Goal: Task Accomplishment & Management: Use online tool/utility

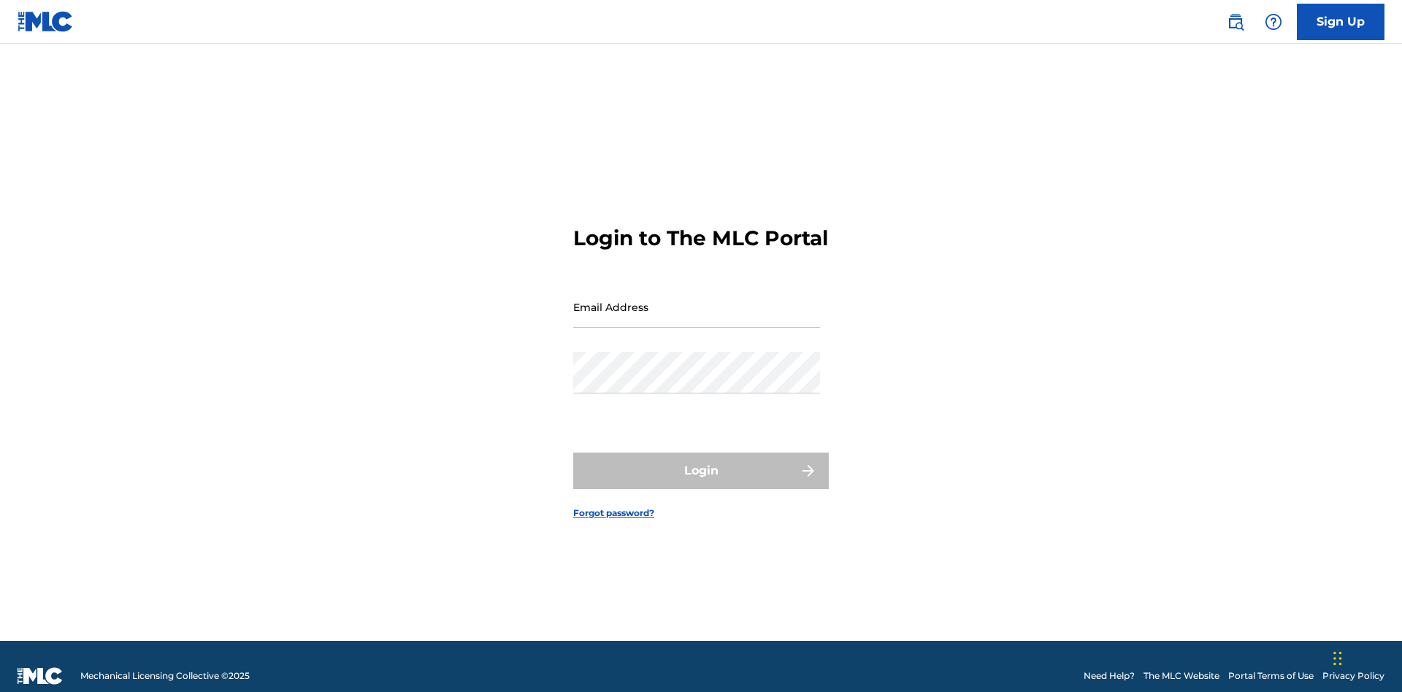
scroll to position [19, 0]
click at [697, 300] on input "Email Address" at bounding box center [696, 307] width 247 height 42
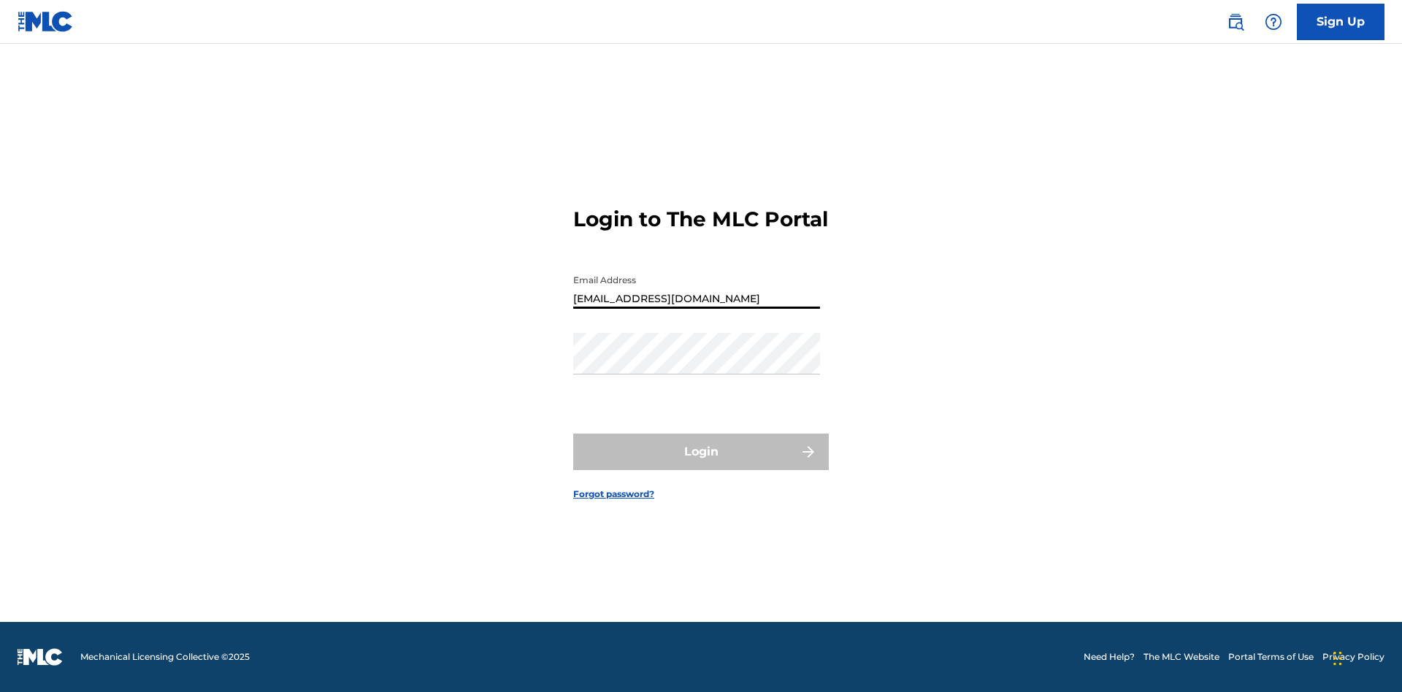
type input "[EMAIL_ADDRESS][DOMAIN_NAME]"
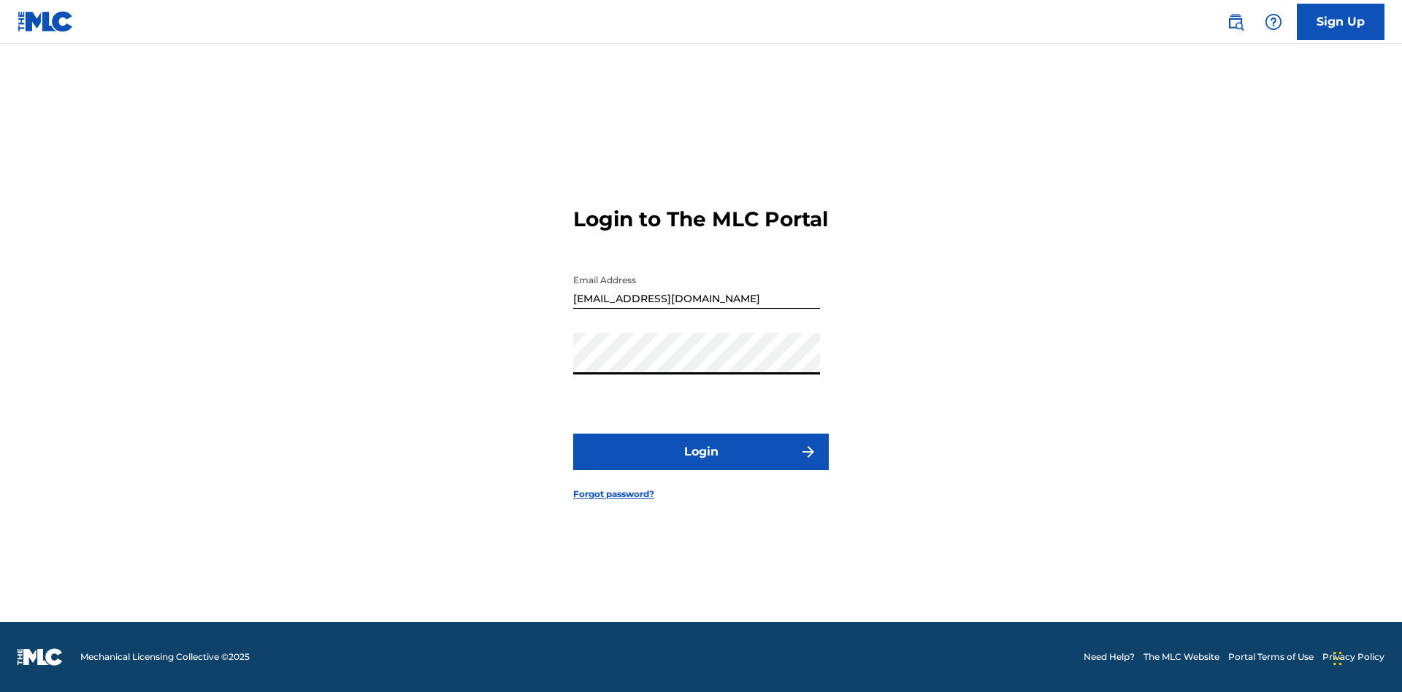
click at [701, 464] on button "Login" at bounding box center [701, 452] width 256 height 37
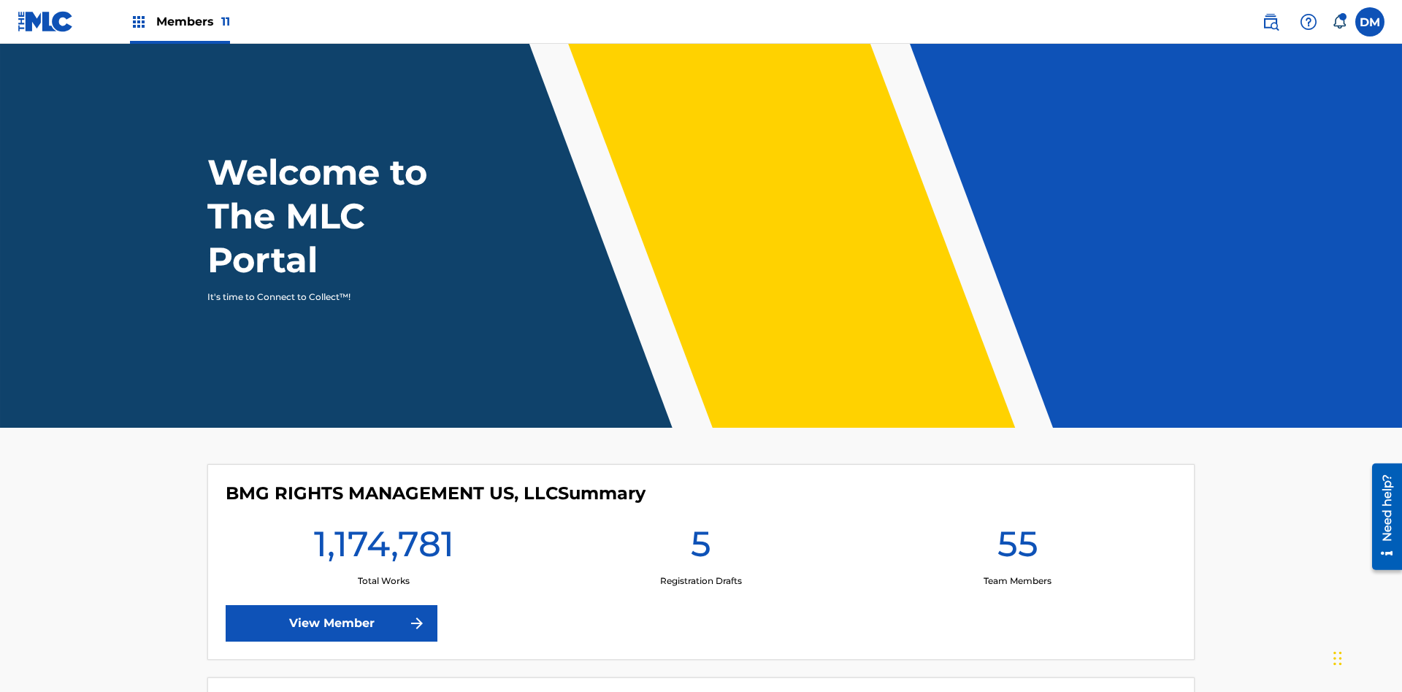
scroll to position [63, 0]
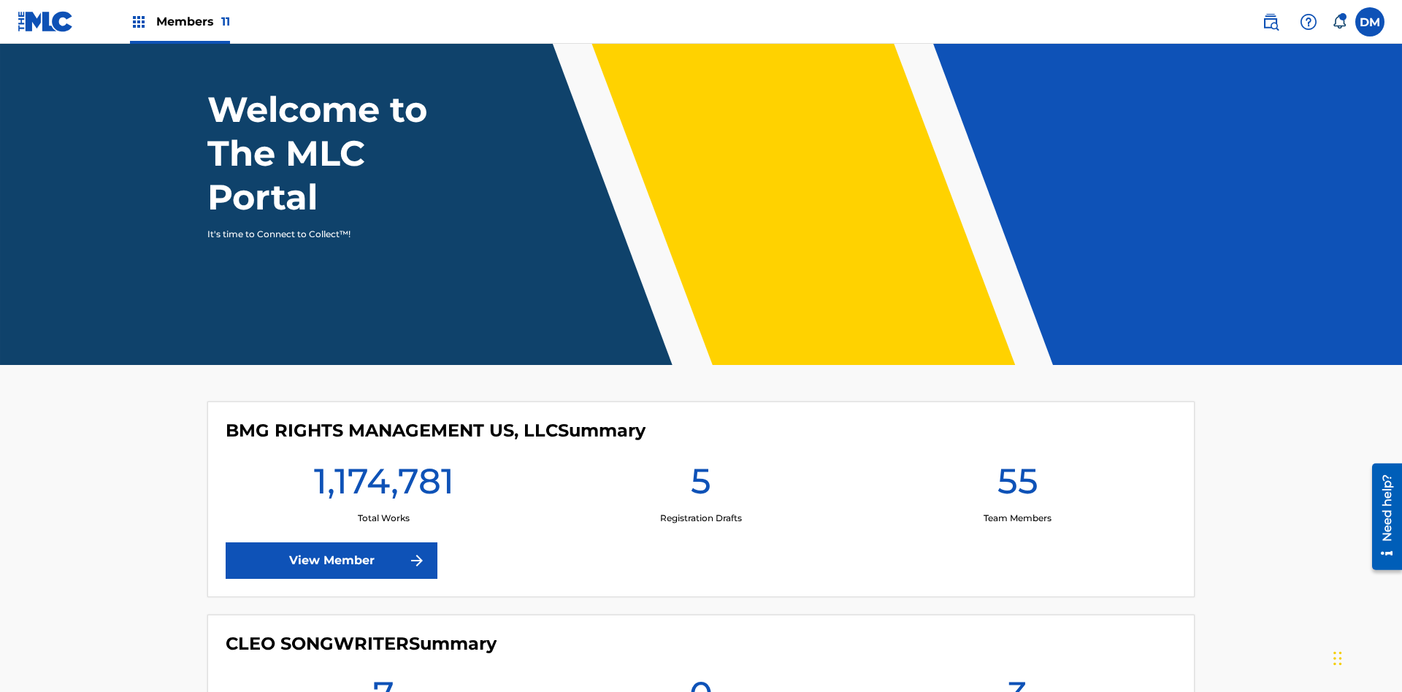
click at [180, 21] on span "Members 11" at bounding box center [193, 21] width 74 height 17
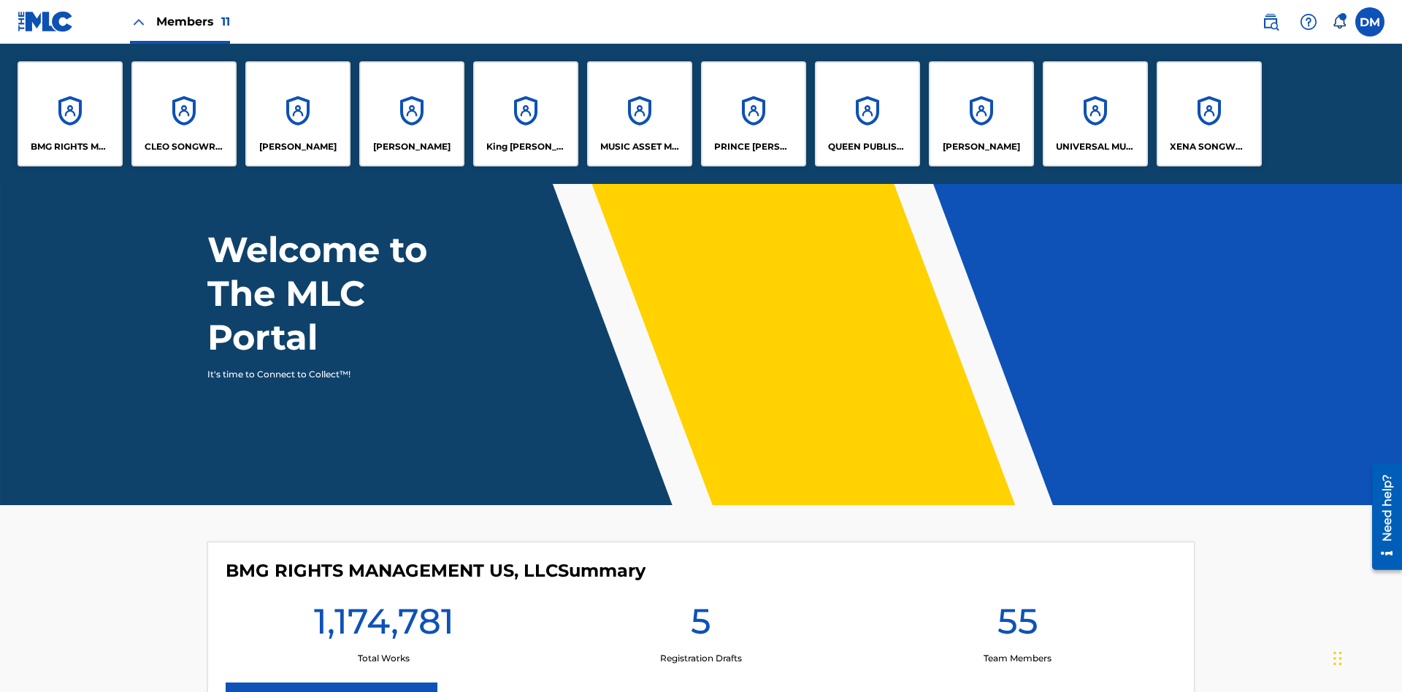
scroll to position [0, 0]
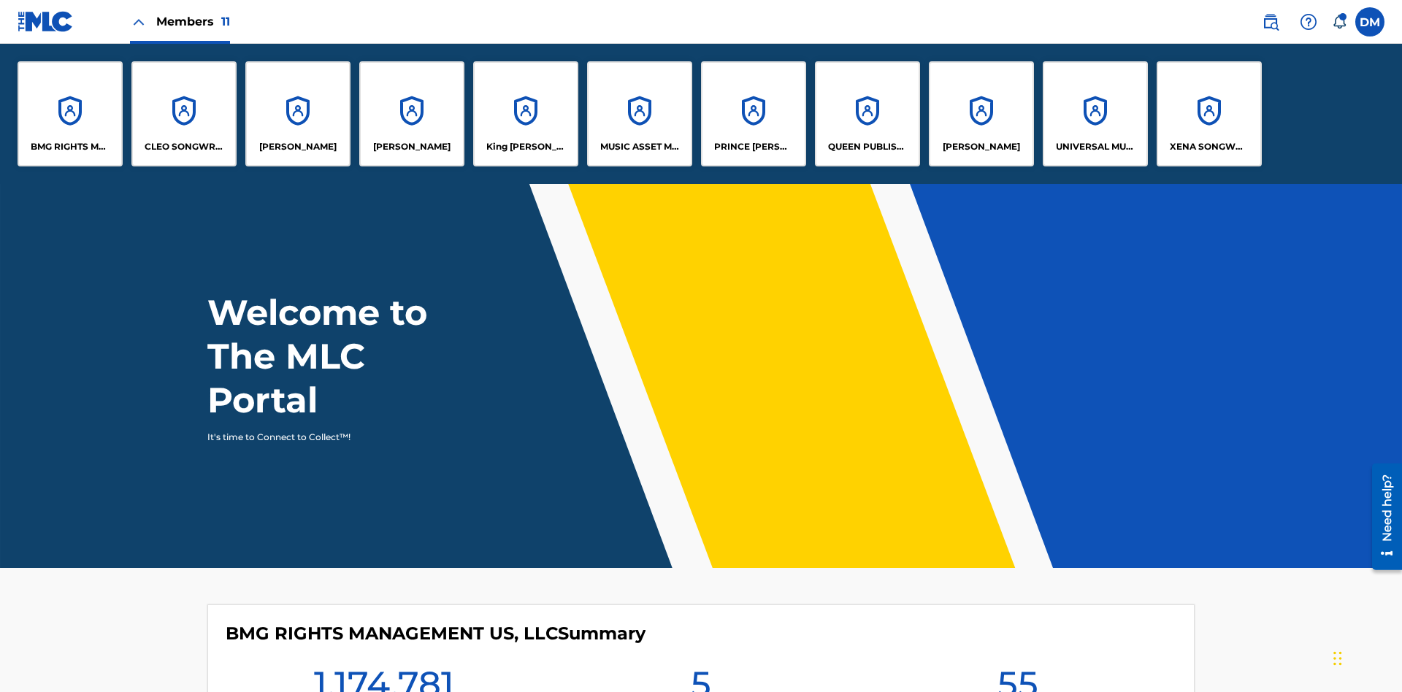
click at [70, 147] on p "BMG RIGHTS MANAGEMENT US, LLC" at bounding box center [71, 146] width 80 height 13
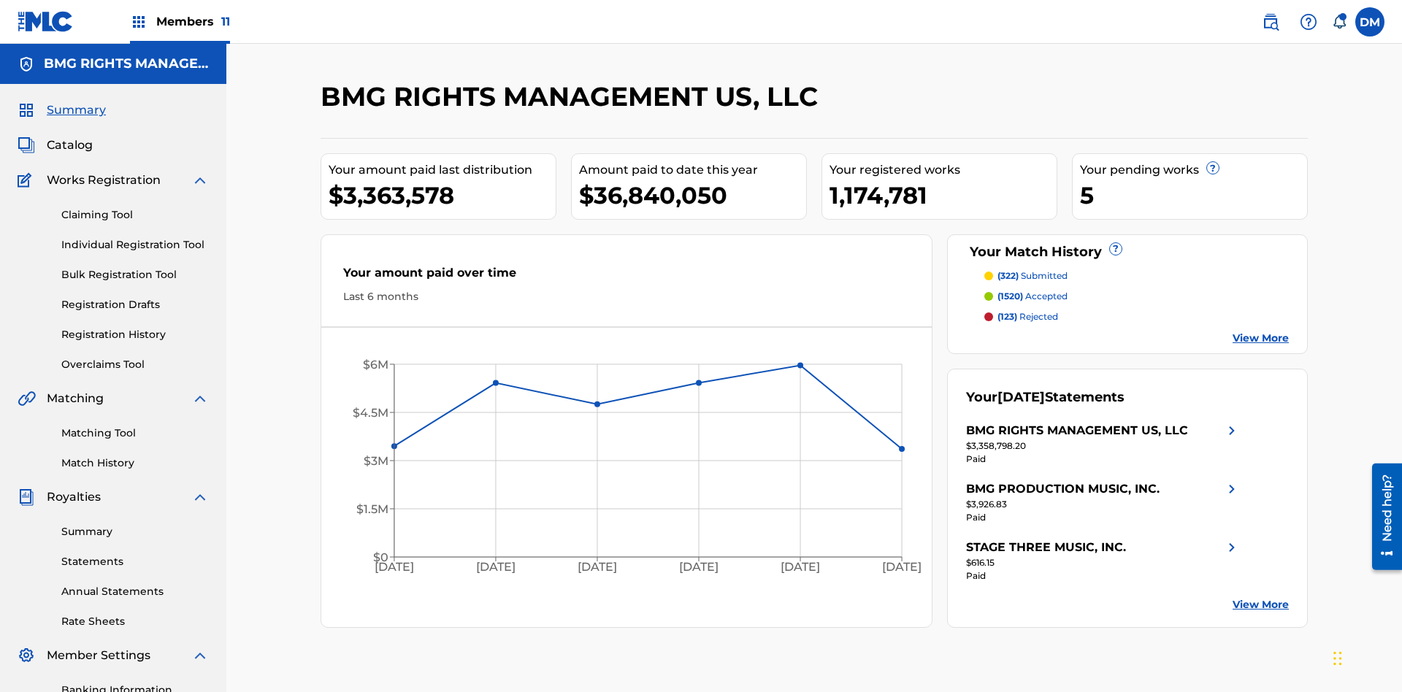
click at [135, 357] on link "Overclaims Tool" at bounding box center [134, 364] width 147 height 15
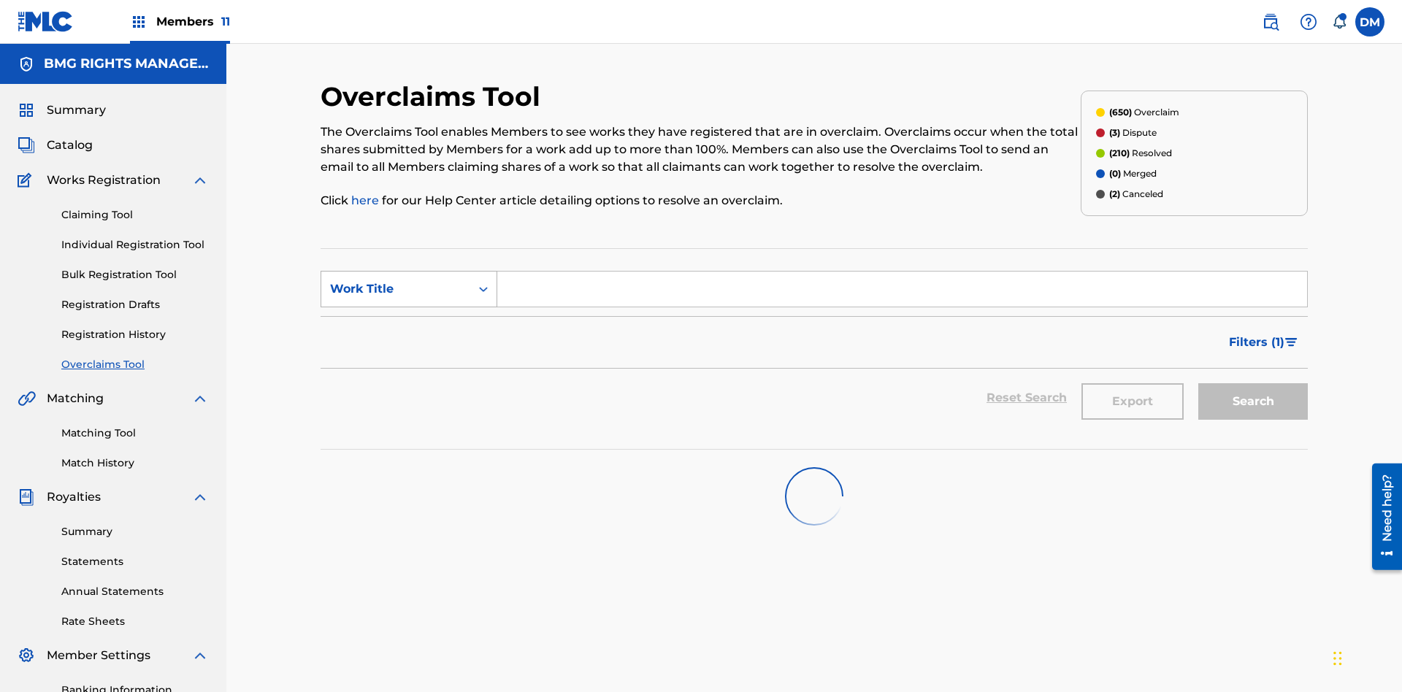
click at [396, 280] on div "Work Title" at bounding box center [395, 289] width 131 height 18
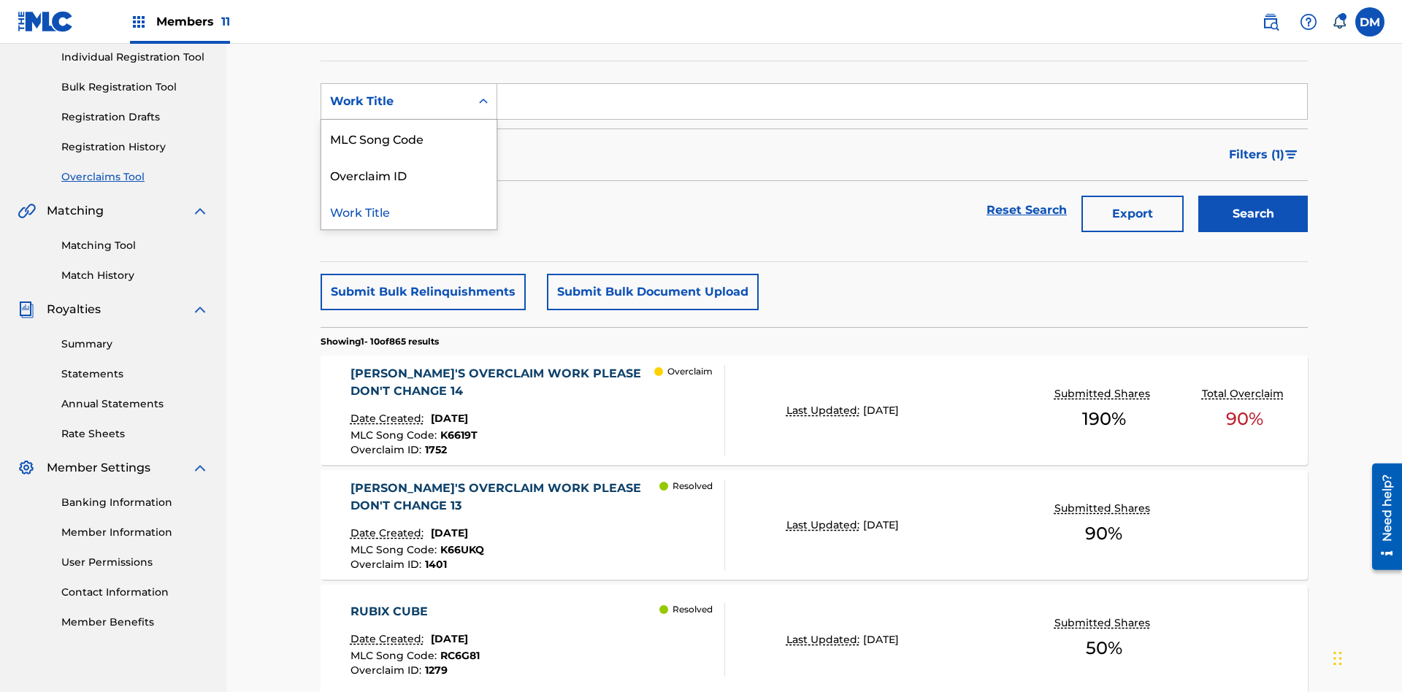
click at [409, 138] on div "MLC Song Code" at bounding box center [408, 138] width 175 height 37
click at [902, 105] on input "Search Form" at bounding box center [902, 101] width 810 height 35
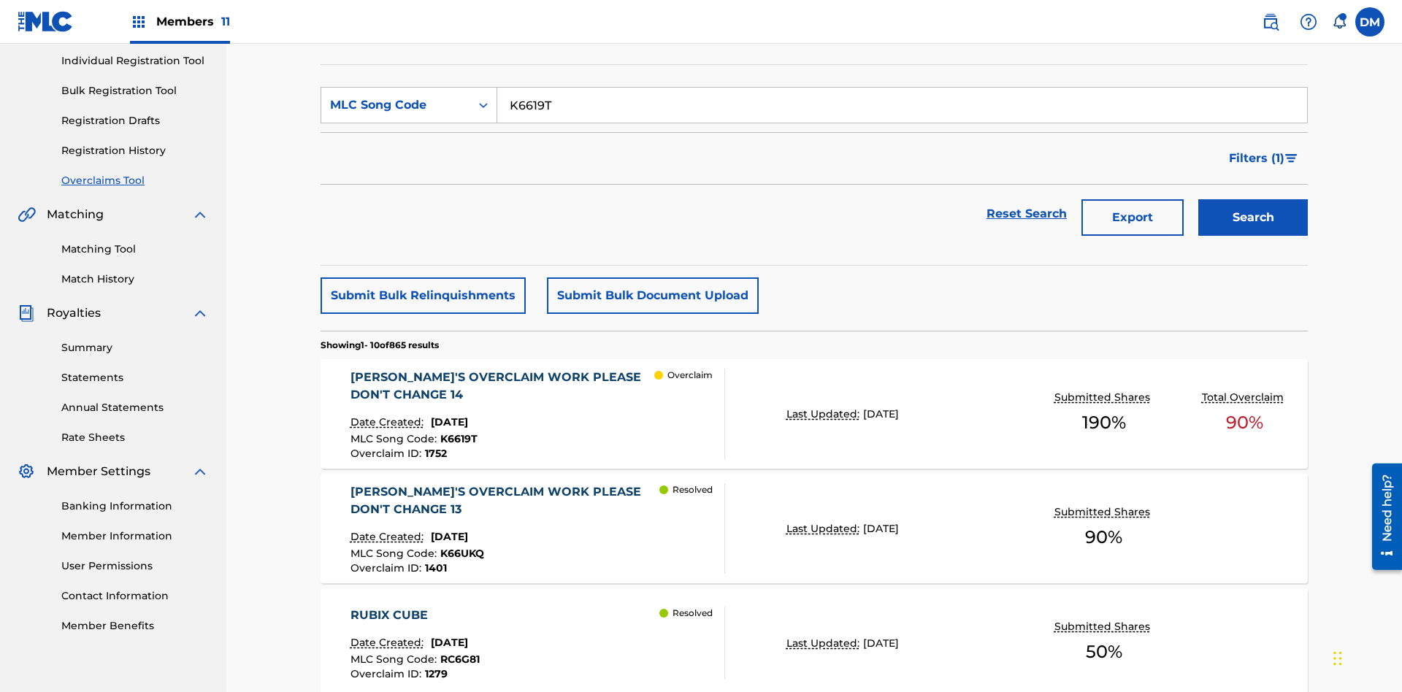
type input "K6619T"
click at [1253, 199] on button "Search" at bounding box center [1253, 217] width 110 height 37
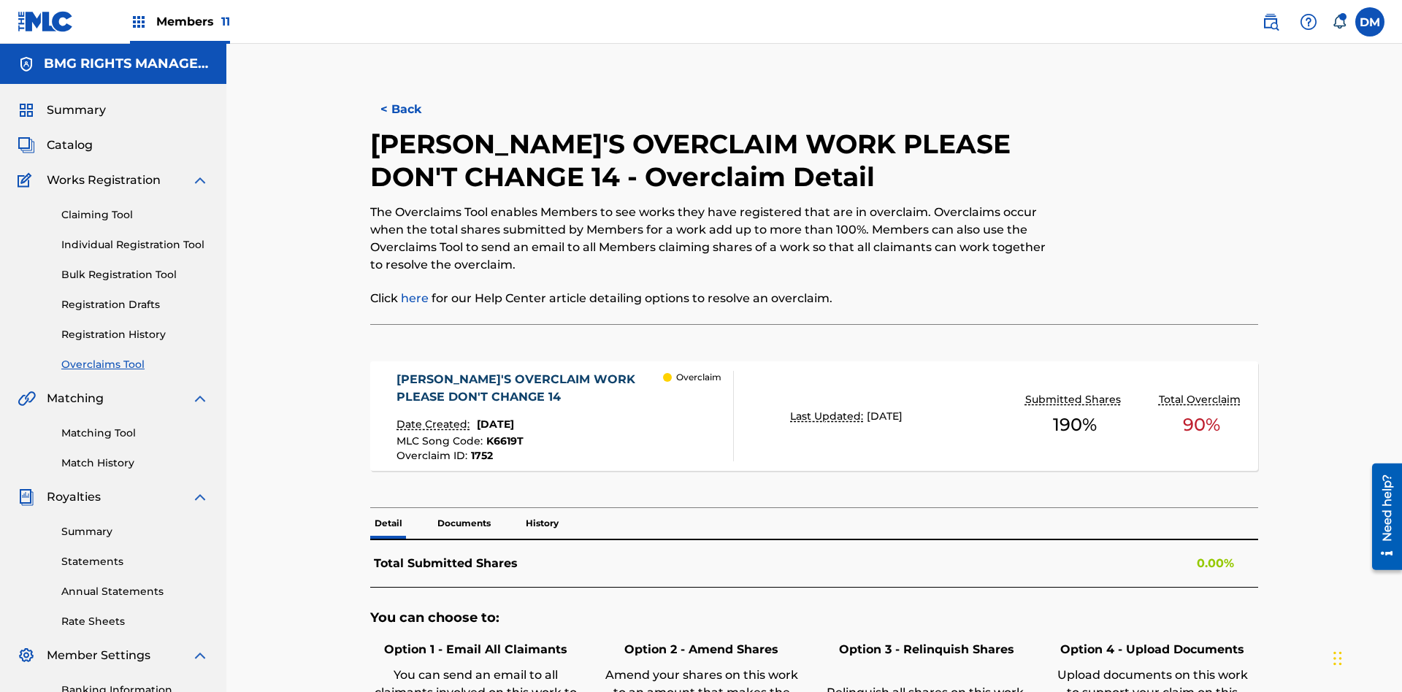
scroll to position [40, 0]
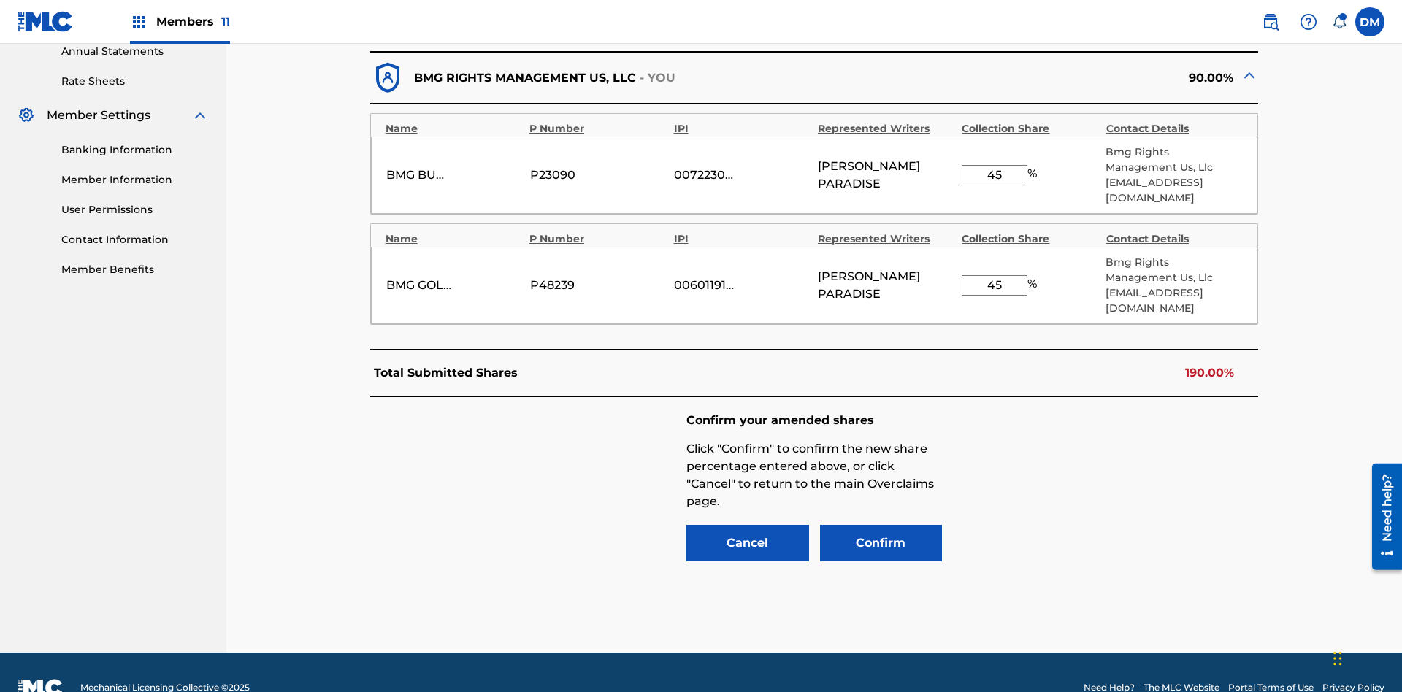
click at [994, 167] on input "45" at bounding box center [995, 175] width 66 height 20
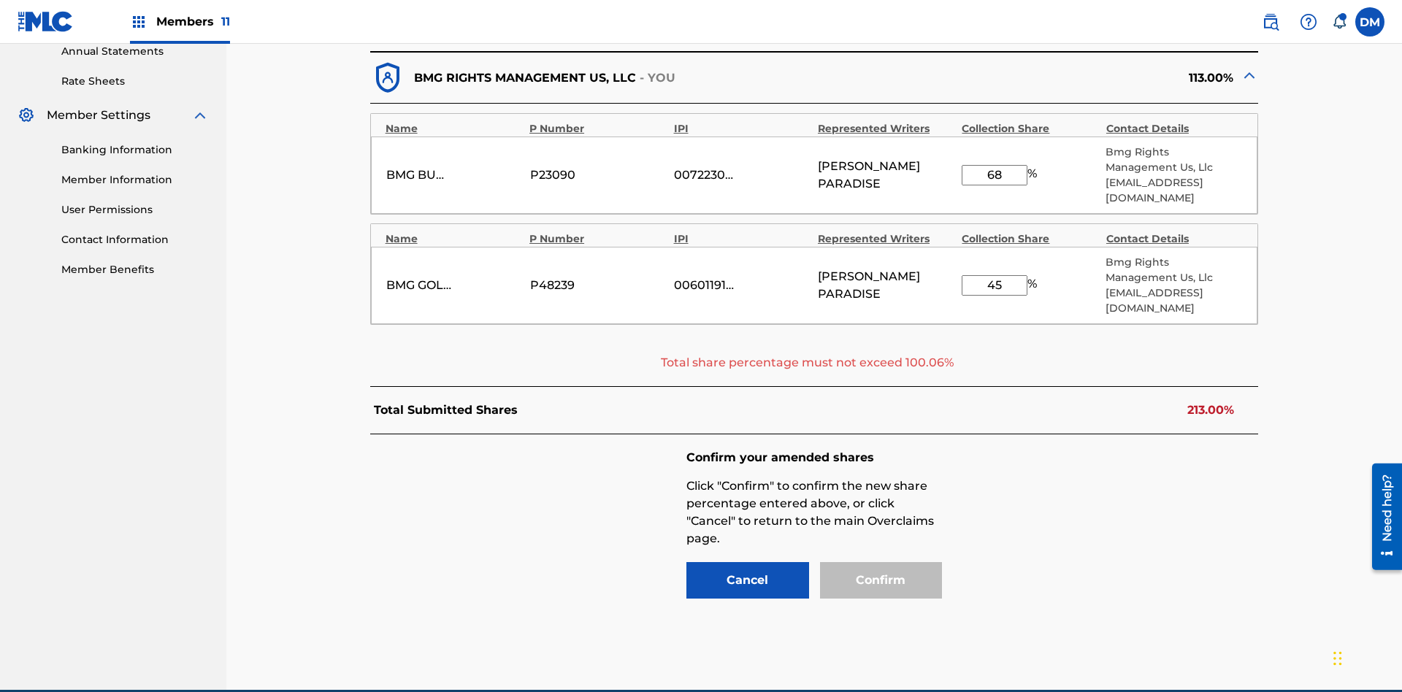
scroll to position [578, 0]
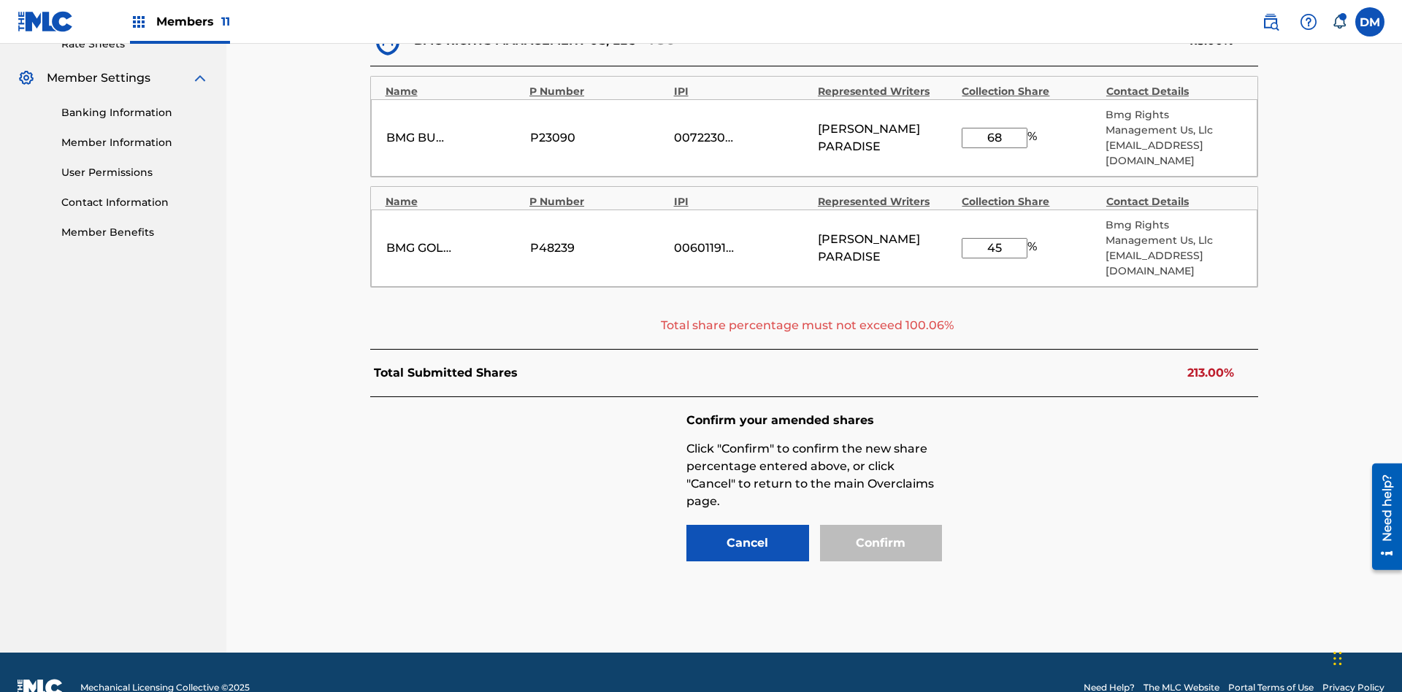
type input "68"
click at [994, 238] on input "45" at bounding box center [995, 248] width 66 height 20
type input "65"
click at [994, 130] on input "68" at bounding box center [995, 138] width 66 height 20
type input "37"
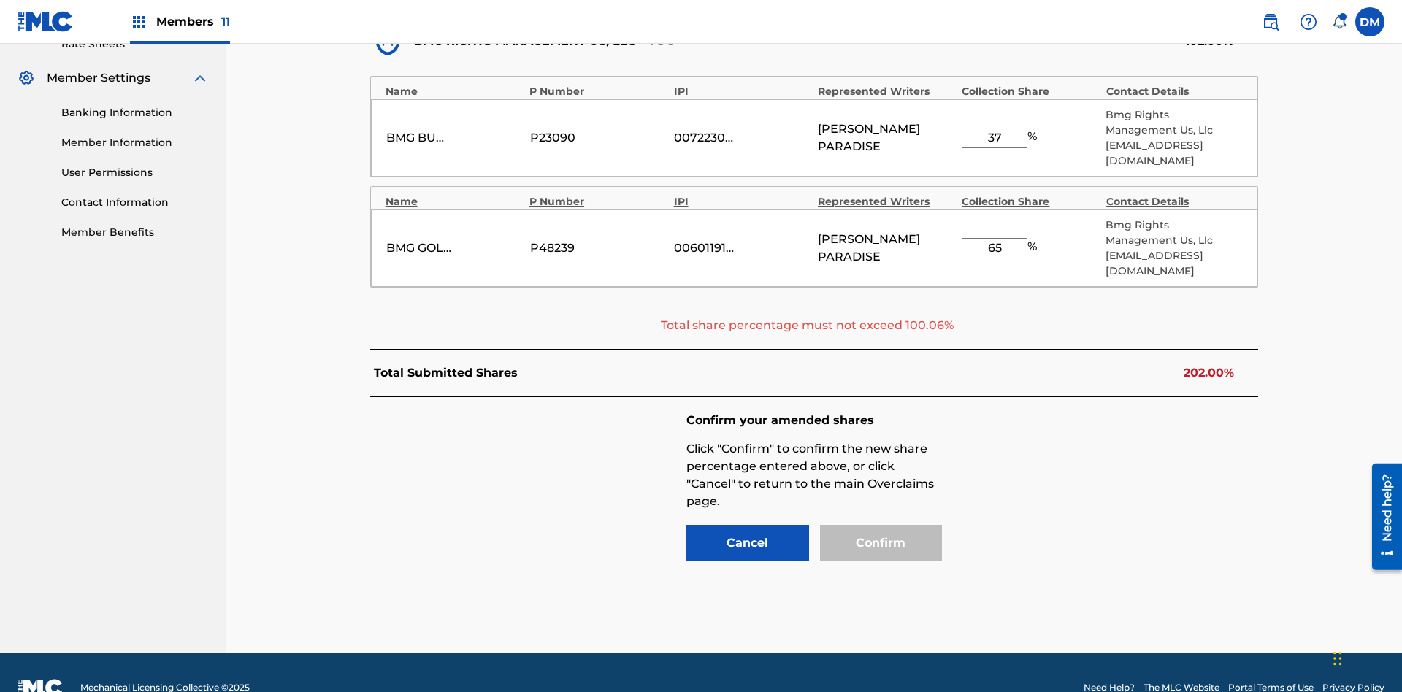
click at [994, 238] on input "65" at bounding box center [995, 248] width 66 height 20
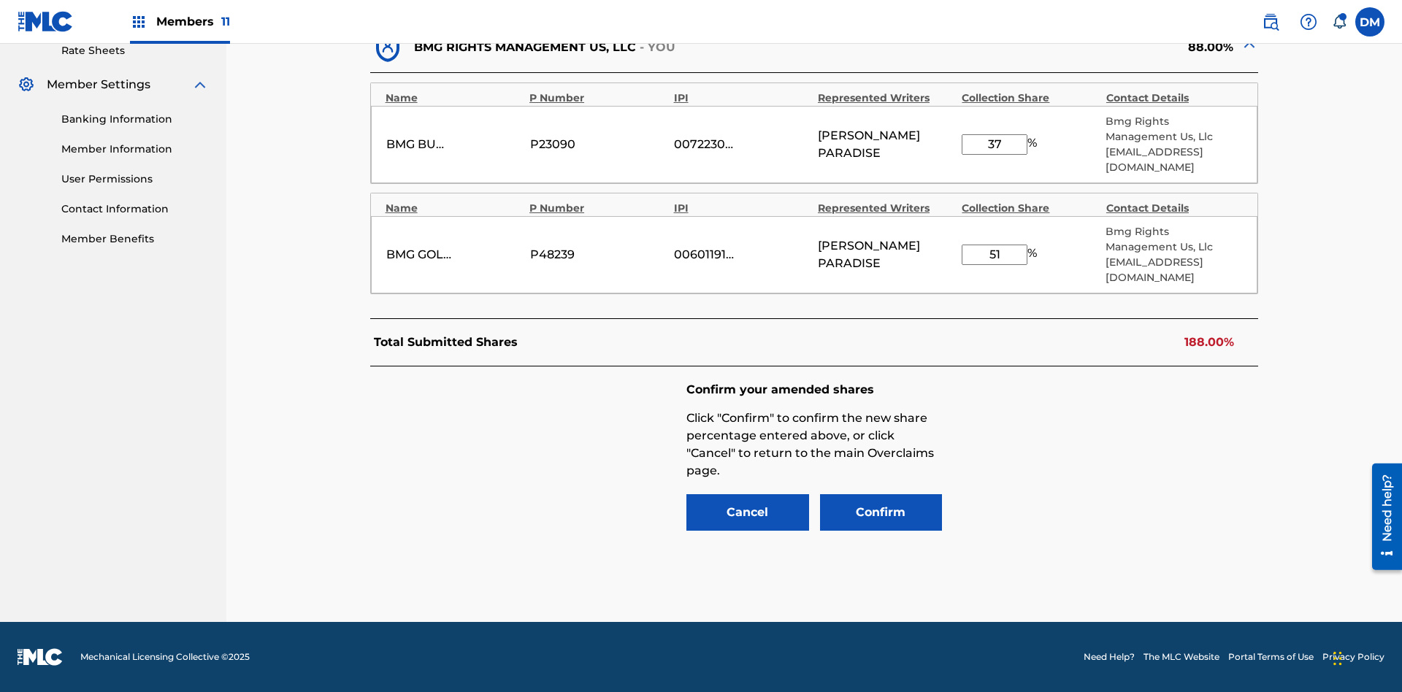
scroll to position [540, 0]
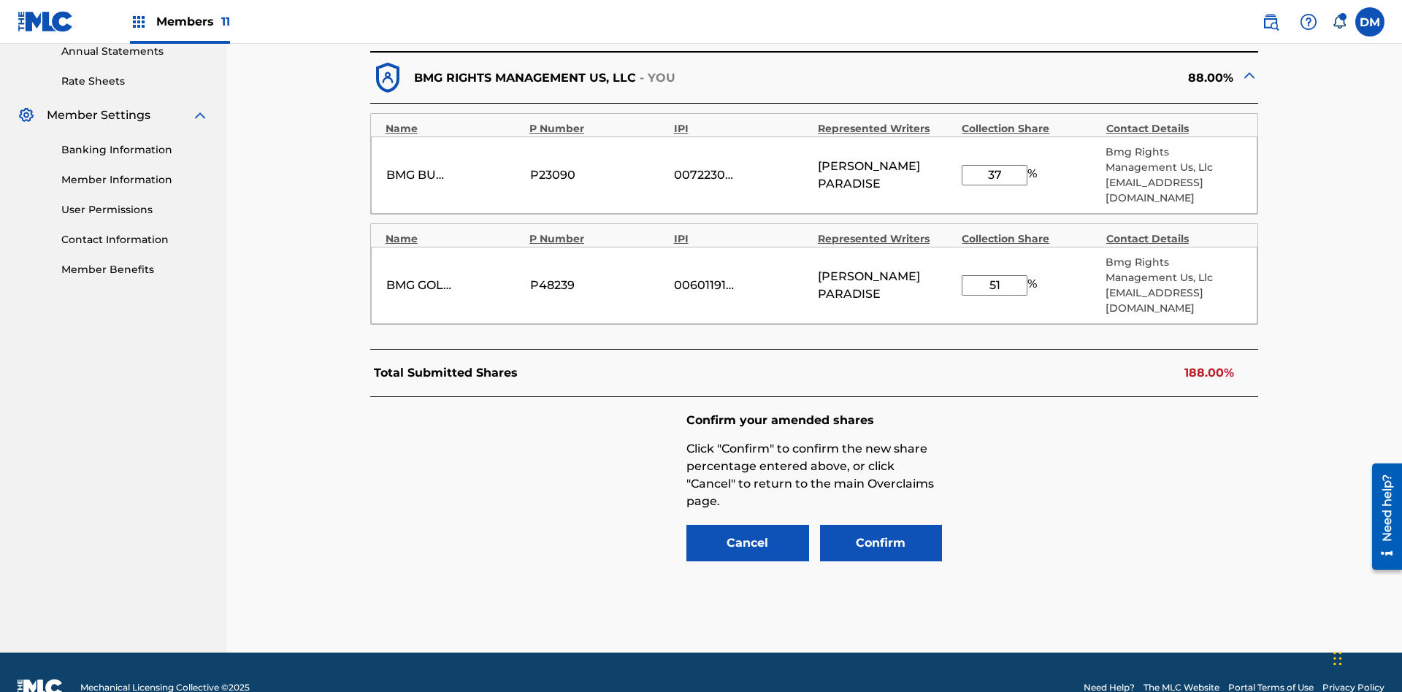
type input "51"
click at [881, 525] on button "Confirm" at bounding box center [881, 543] width 123 height 37
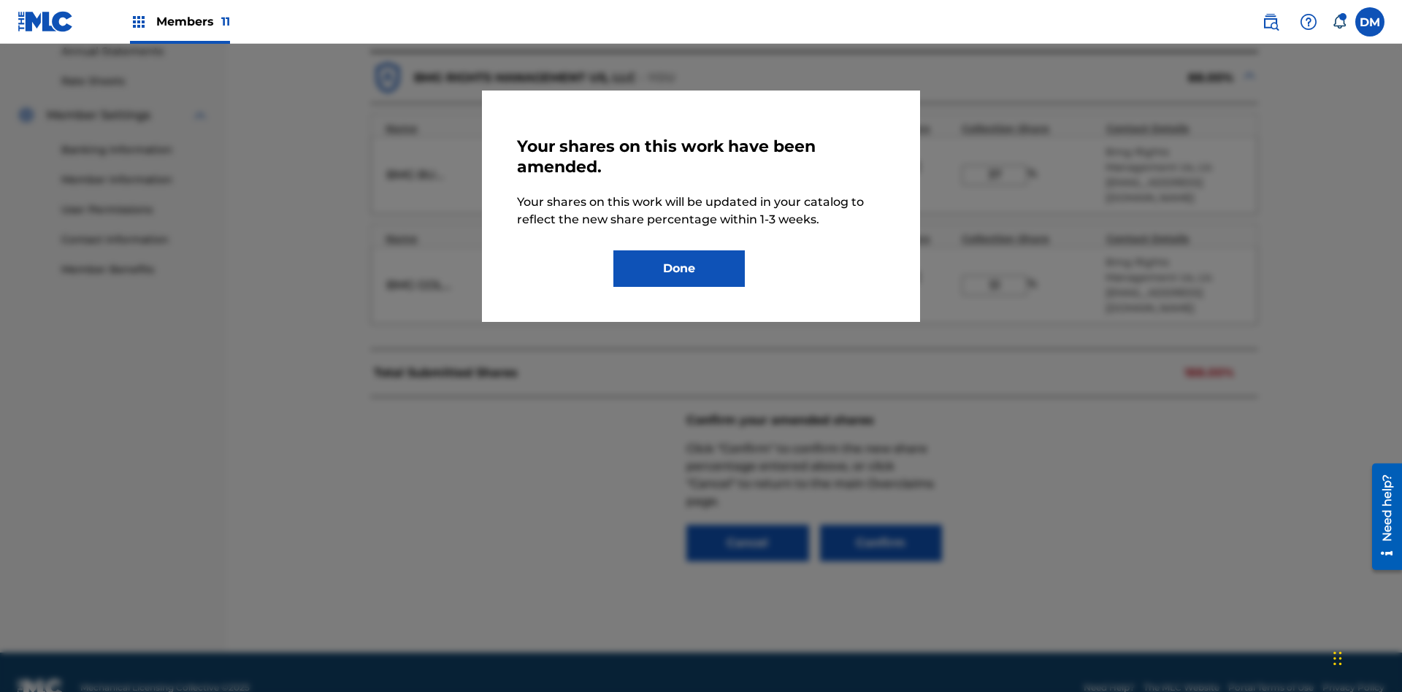
click at [679, 269] on button "Done" at bounding box center [678, 268] width 131 height 37
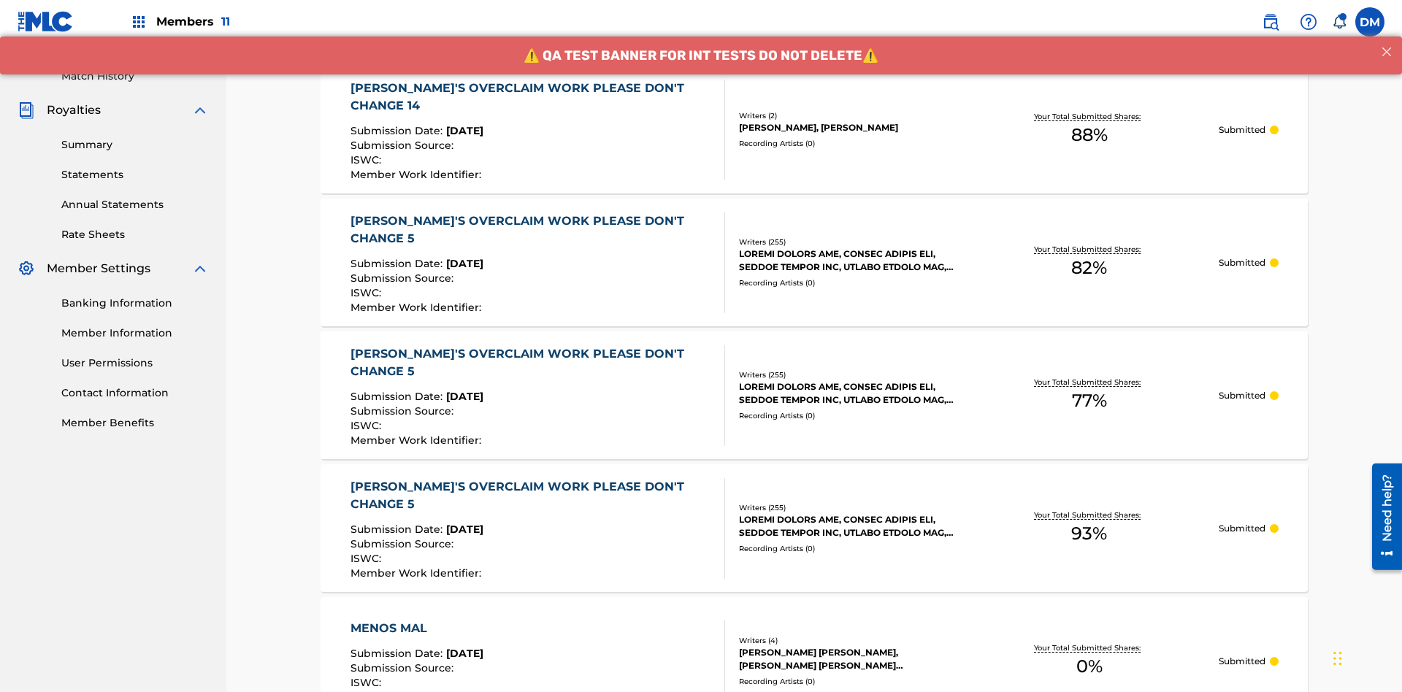
click at [529, 96] on div "[PERSON_NAME]'S OVERCLAIM WORK PLEASE DON'T CHANGE 14" at bounding box center [531, 97] width 363 height 35
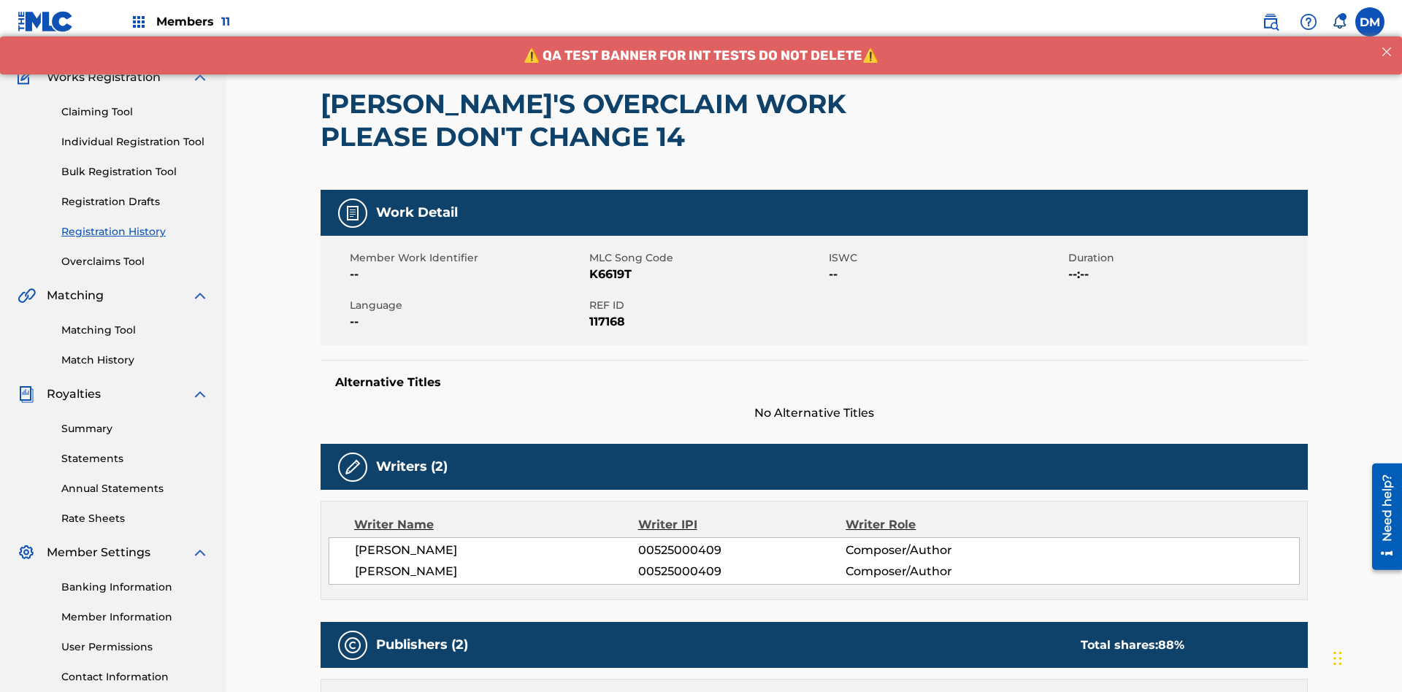
scroll to position [529, 0]
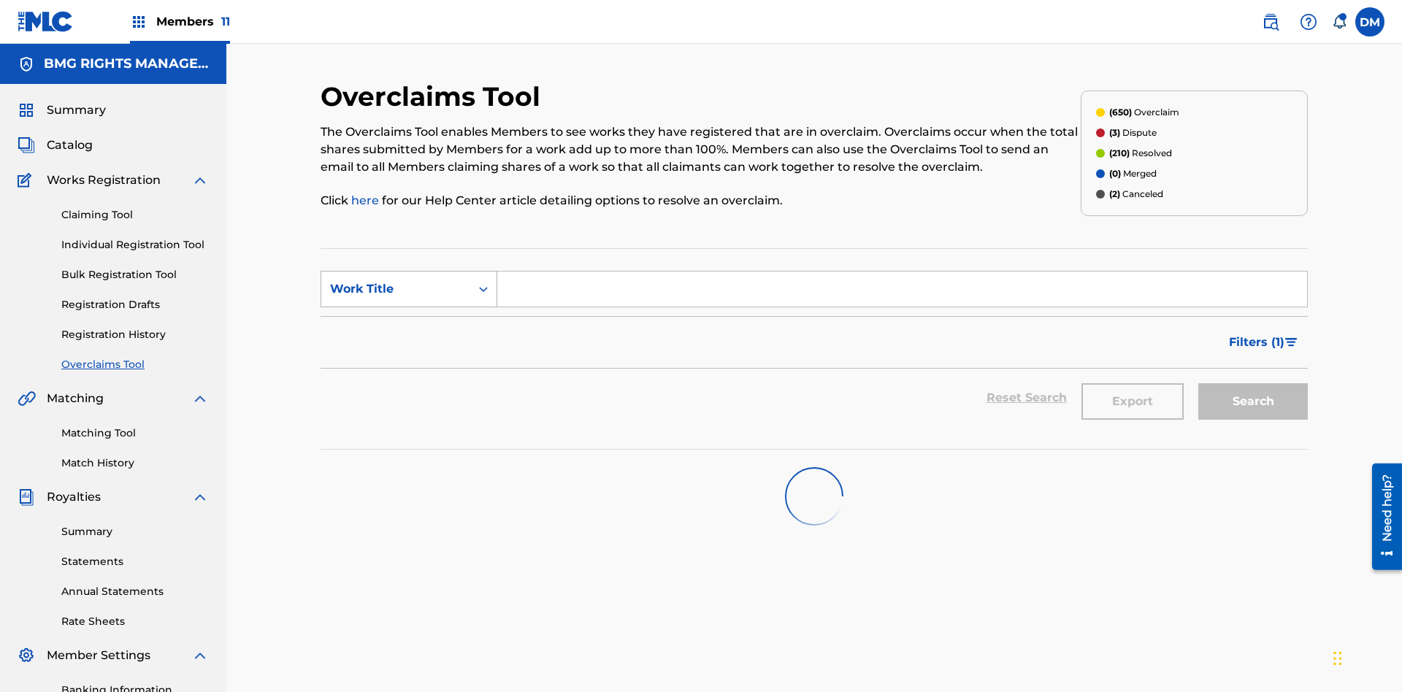
click at [396, 280] on div "Work Title" at bounding box center [395, 289] width 131 height 18
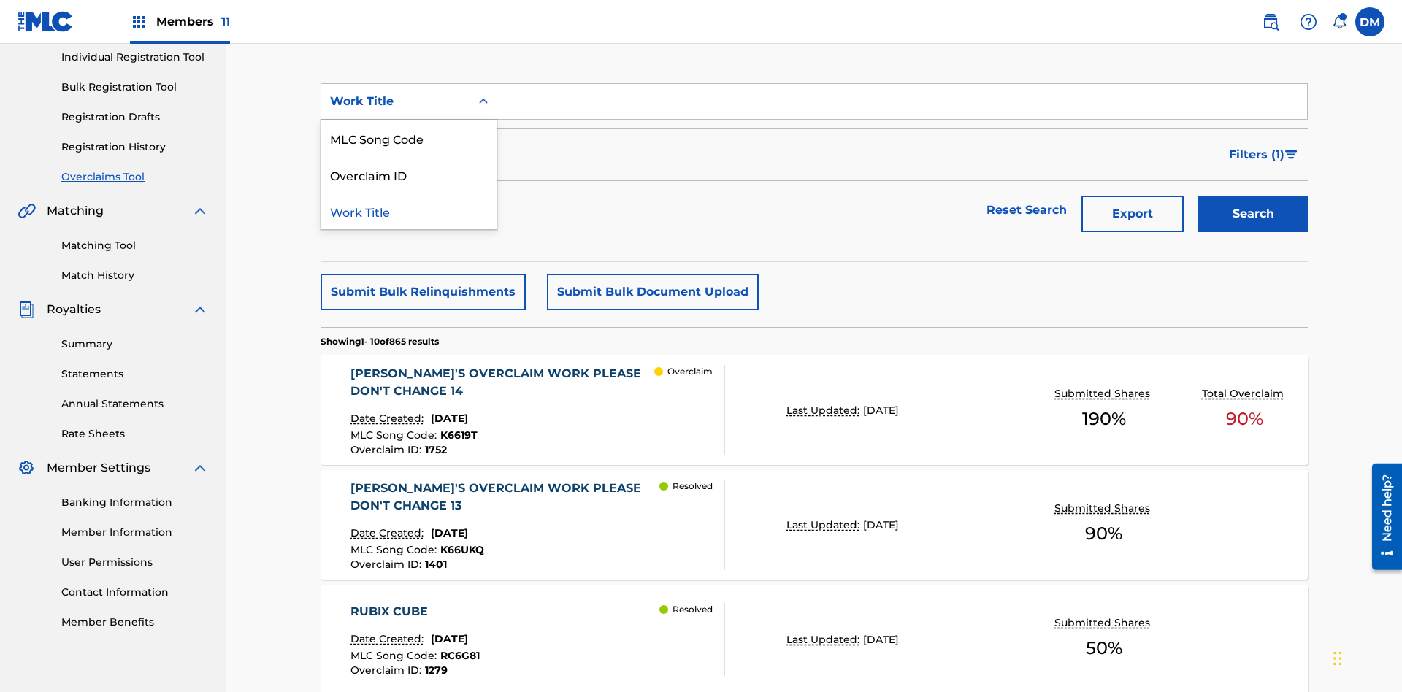
click at [409, 138] on div "MLC Song Code" at bounding box center [408, 138] width 175 height 37
click at [902, 105] on input "Search Form" at bounding box center [902, 101] width 810 height 35
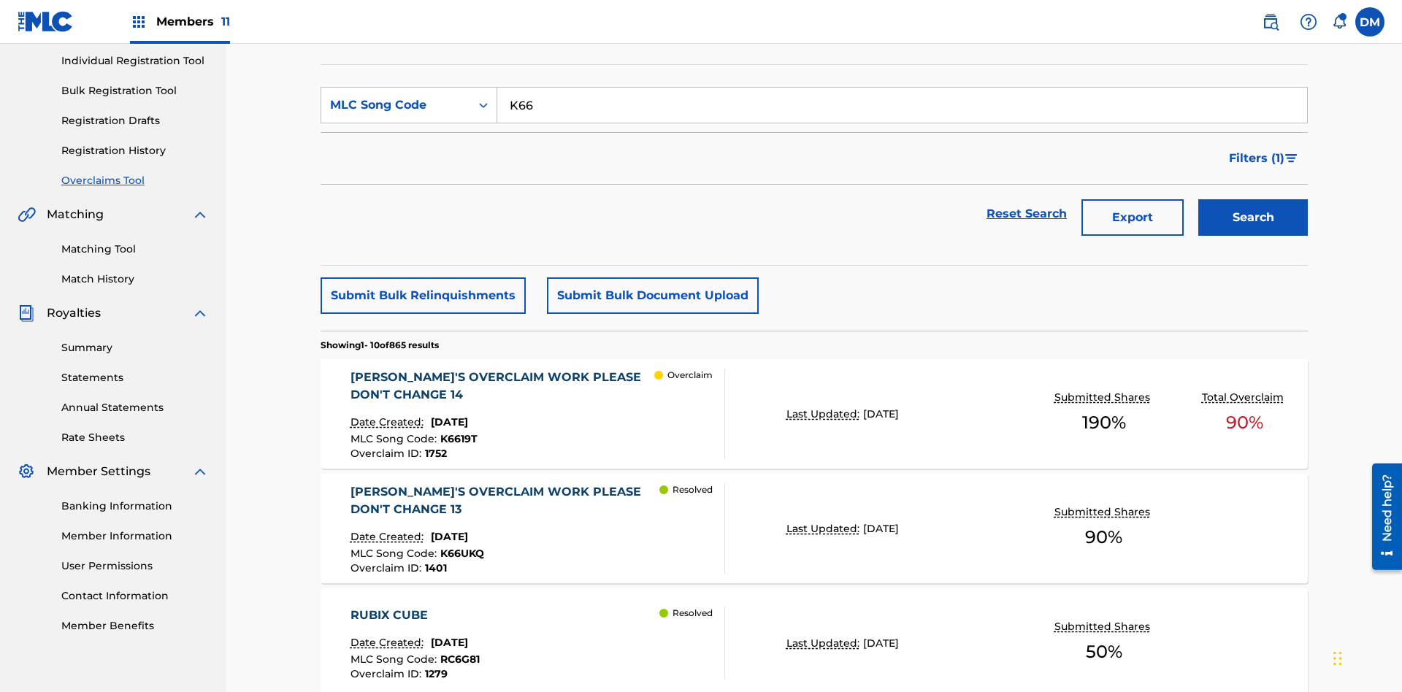
type input "K6619T"
